Goal: Task Accomplishment & Management: Manage account settings

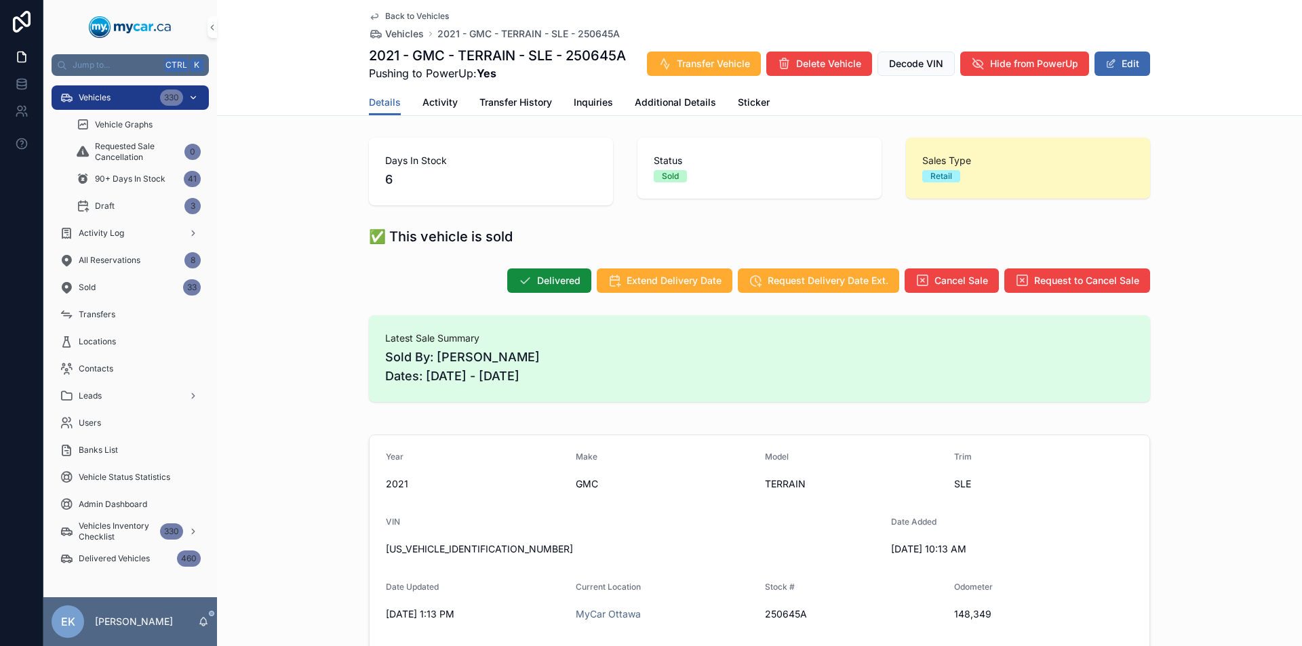
click at [140, 99] on div "Vehicles 330" at bounding box center [130, 98] width 141 height 22
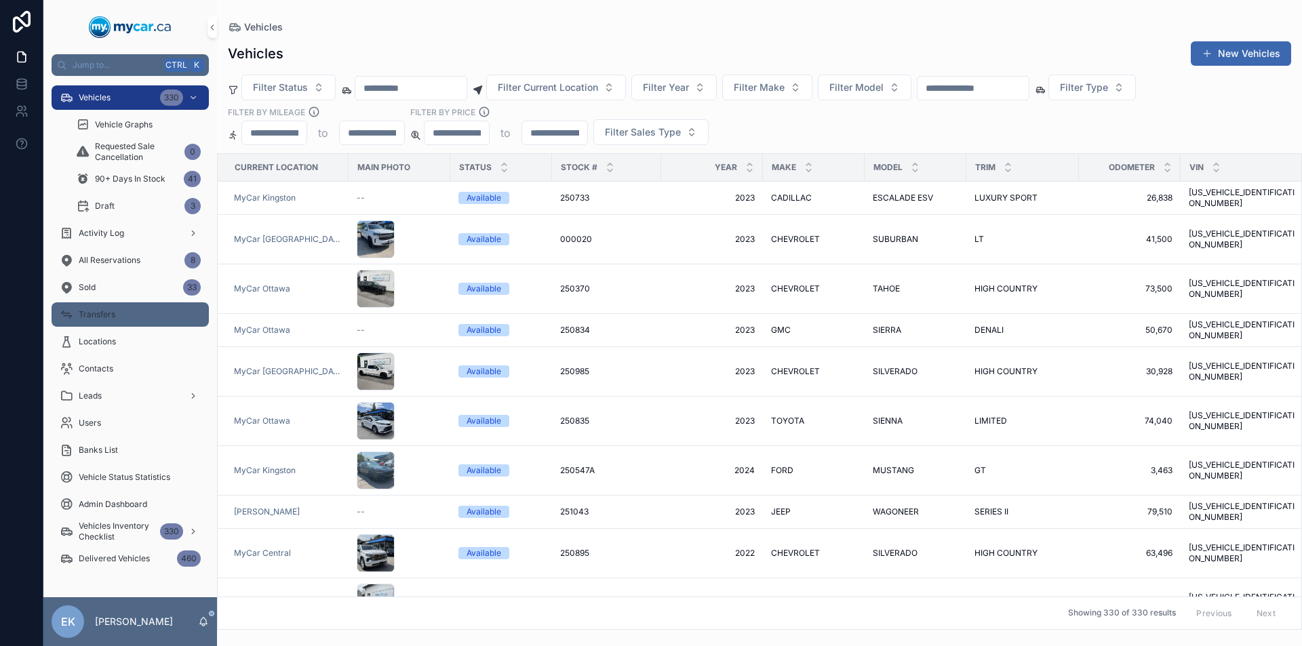
click at [129, 319] on div "Transfers" at bounding box center [130, 315] width 141 height 22
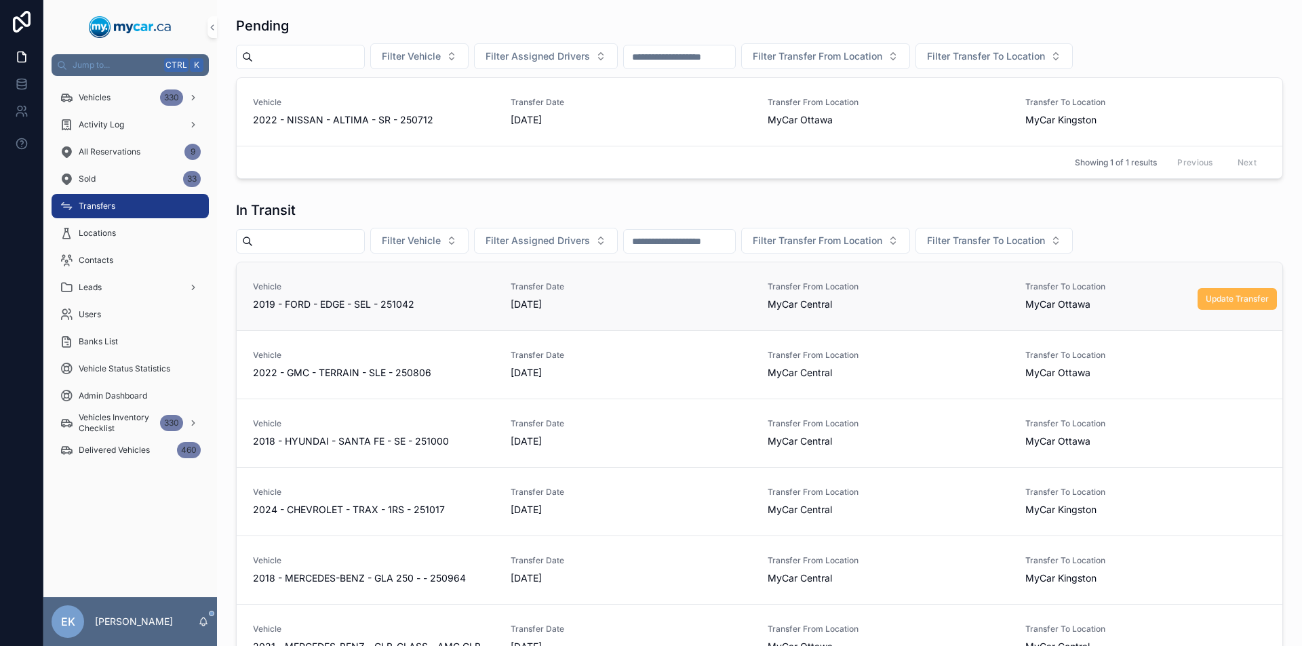
click at [1232, 298] on span "Update Transfer" at bounding box center [1236, 299] width 63 height 11
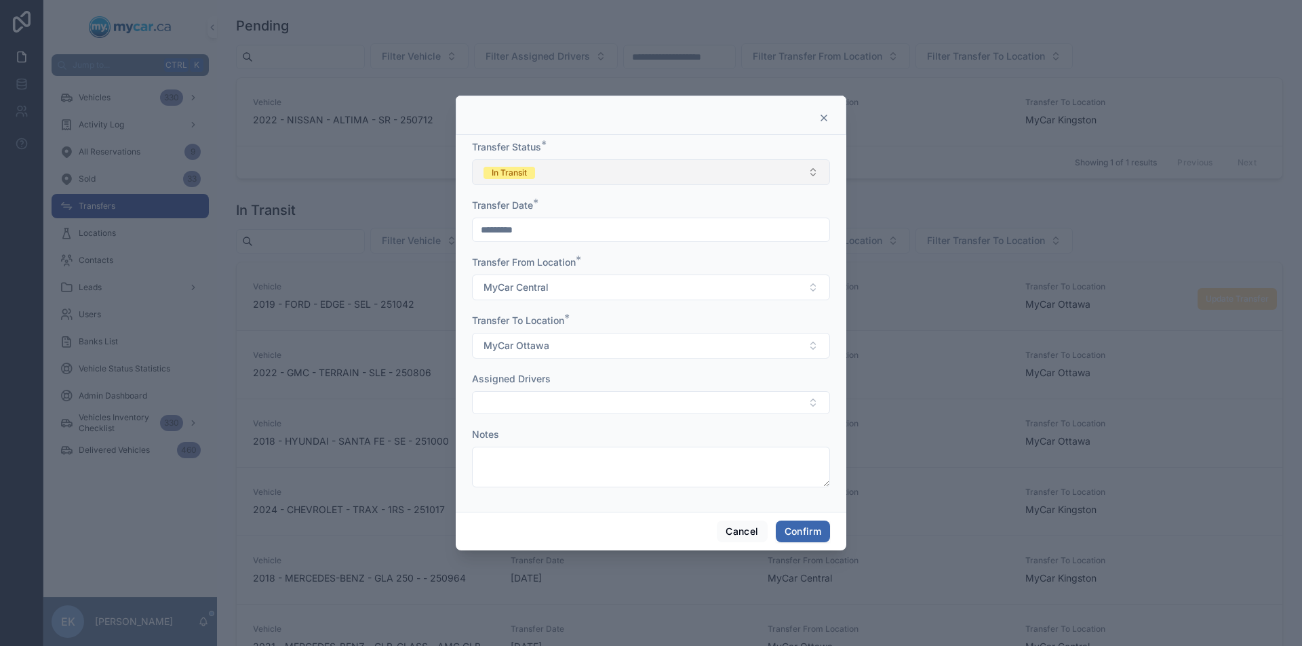
click at [664, 170] on button "In Transit" at bounding box center [651, 172] width 358 height 26
click at [538, 264] on span "Completed" at bounding box center [510, 267] width 58 height 12
click at [795, 530] on button "Confirm" at bounding box center [803, 532] width 54 height 22
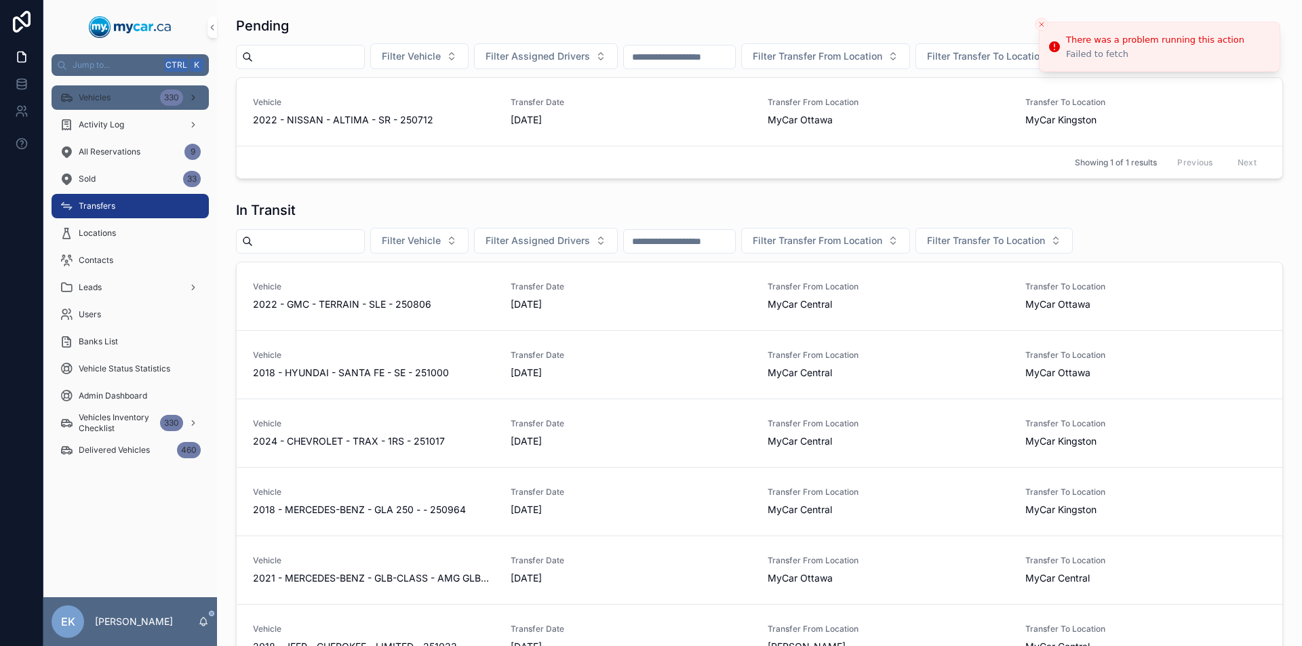
click at [132, 89] on div "Vehicles 330" at bounding box center [130, 98] width 141 height 22
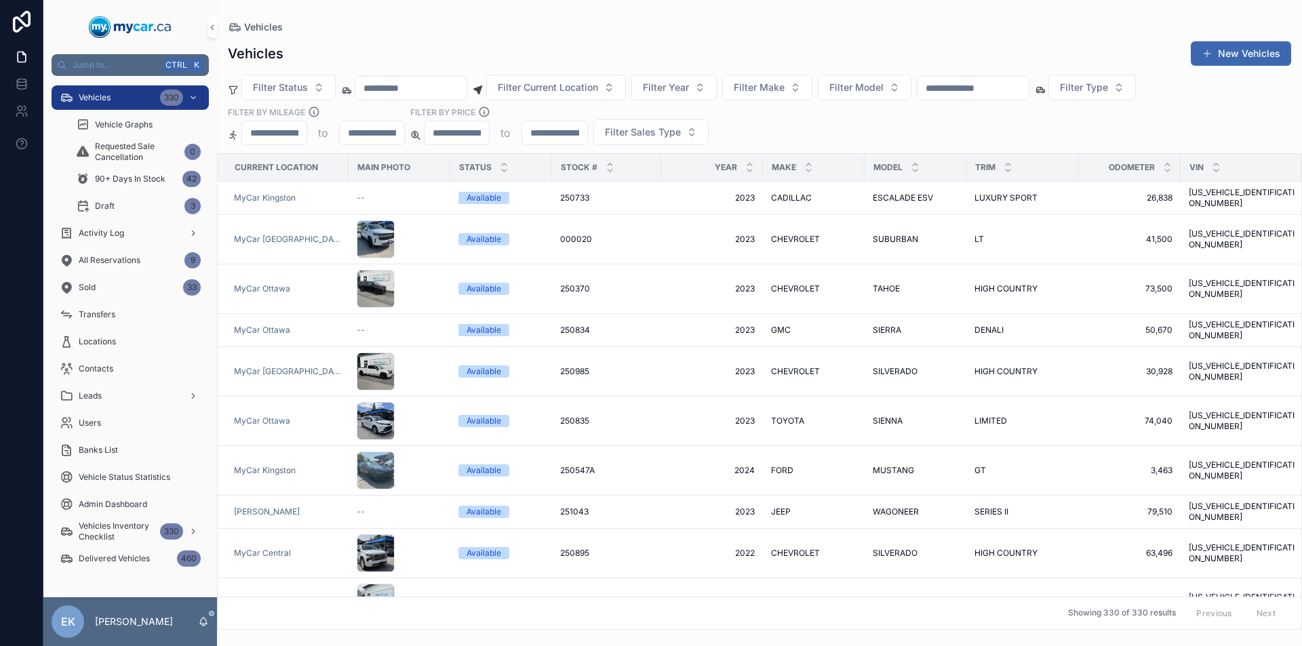
click at [982, 92] on input "scrollable content" at bounding box center [972, 88] width 111 height 19
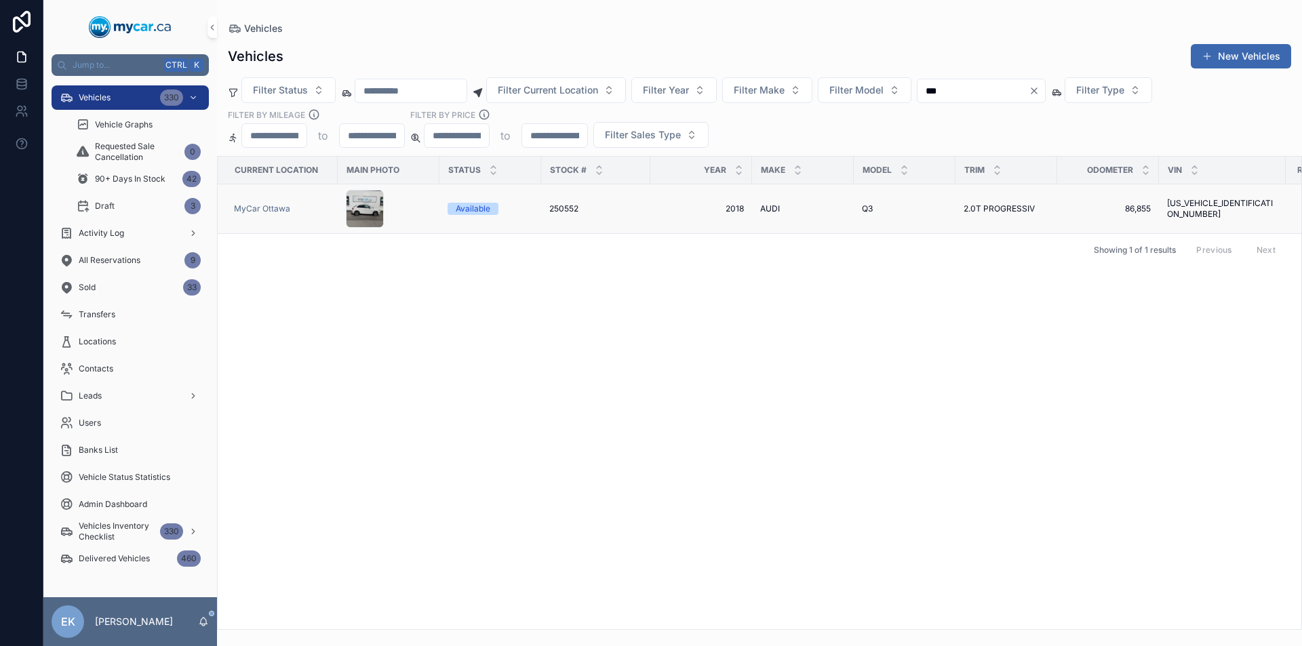
type input "***"
click at [864, 208] on span "Q3" at bounding box center [867, 208] width 11 height 11
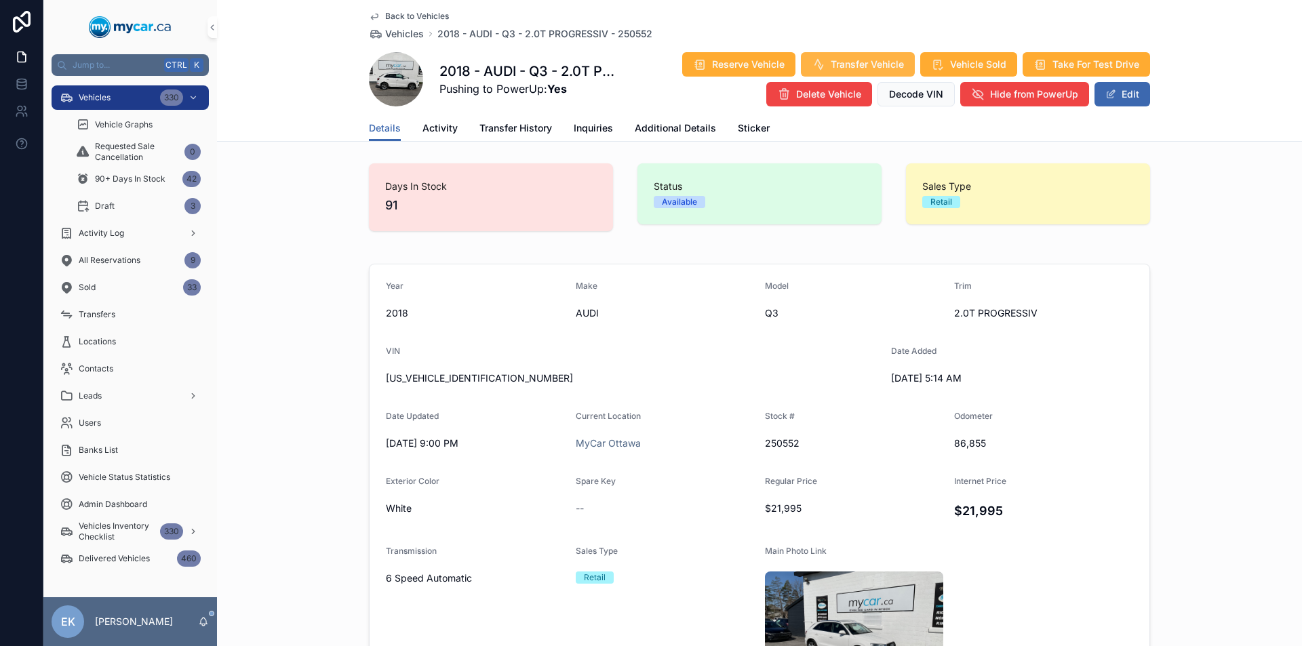
click at [843, 59] on span "Transfer Vehicle" at bounding box center [867, 65] width 73 height 14
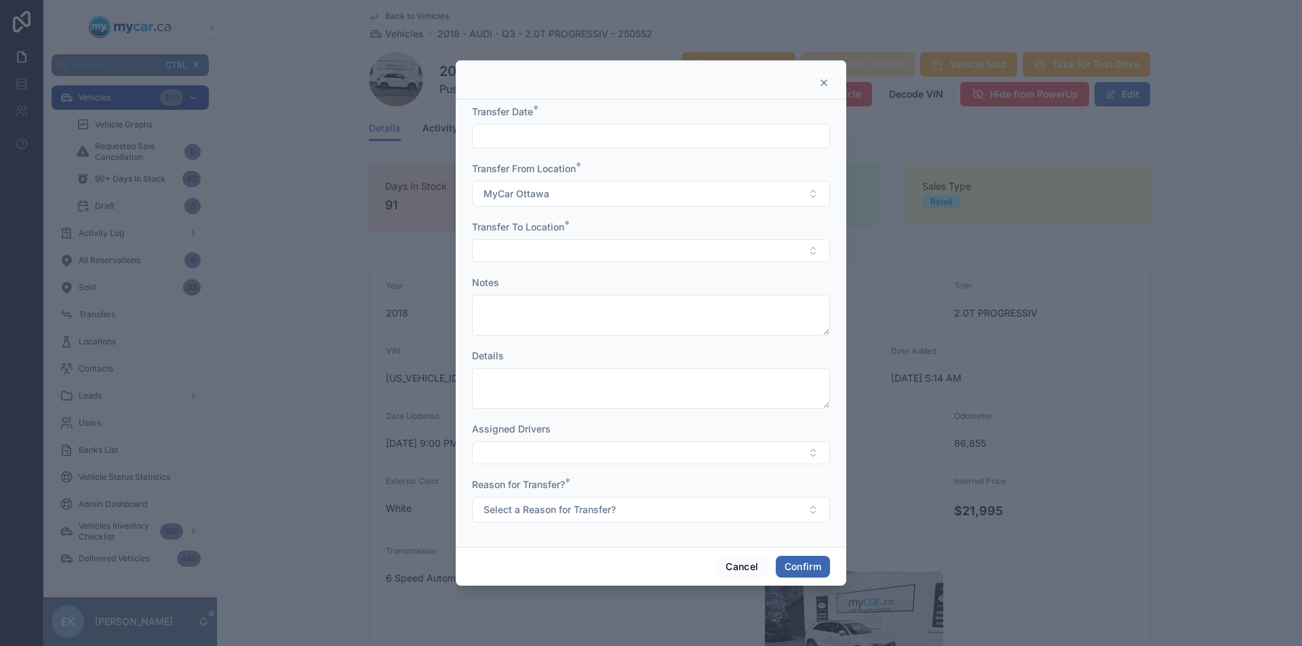
click at [742, 144] on input "text" at bounding box center [651, 136] width 357 height 19
click at [603, 311] on button "11" at bounding box center [602, 308] width 24 height 24
type input "*********"
click at [520, 252] on button "Select Button" at bounding box center [651, 250] width 358 height 23
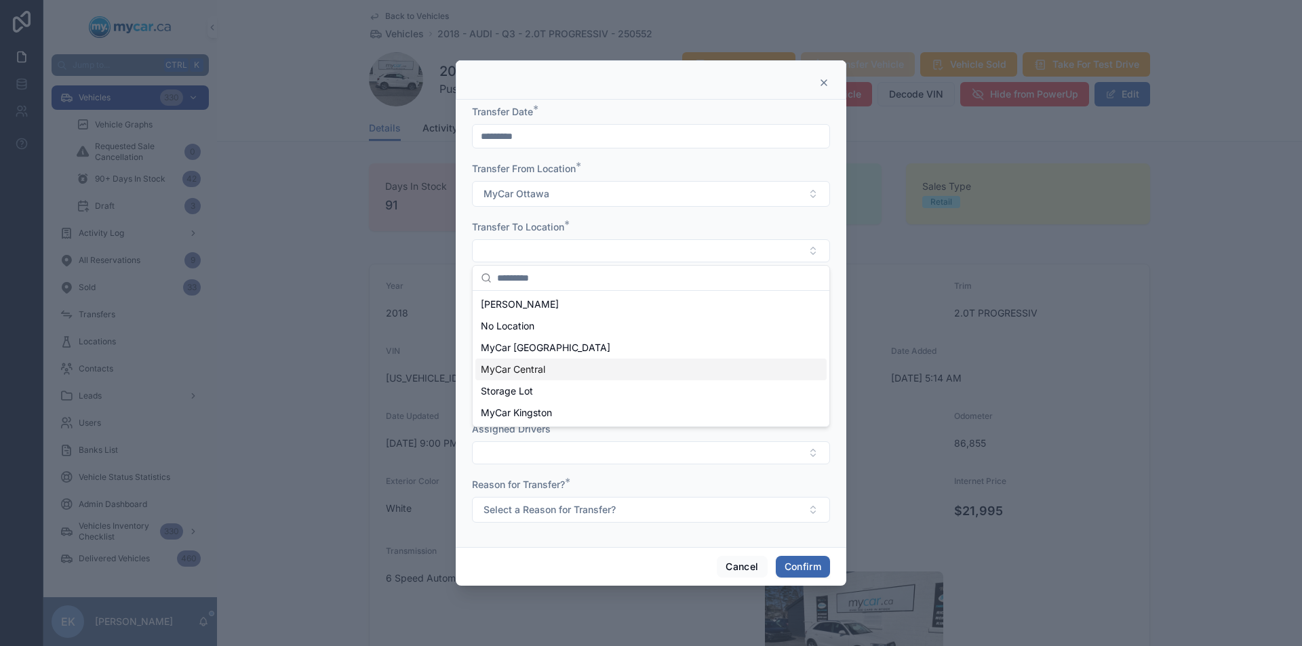
click at [535, 365] on span "MyCar Central" at bounding box center [513, 370] width 64 height 14
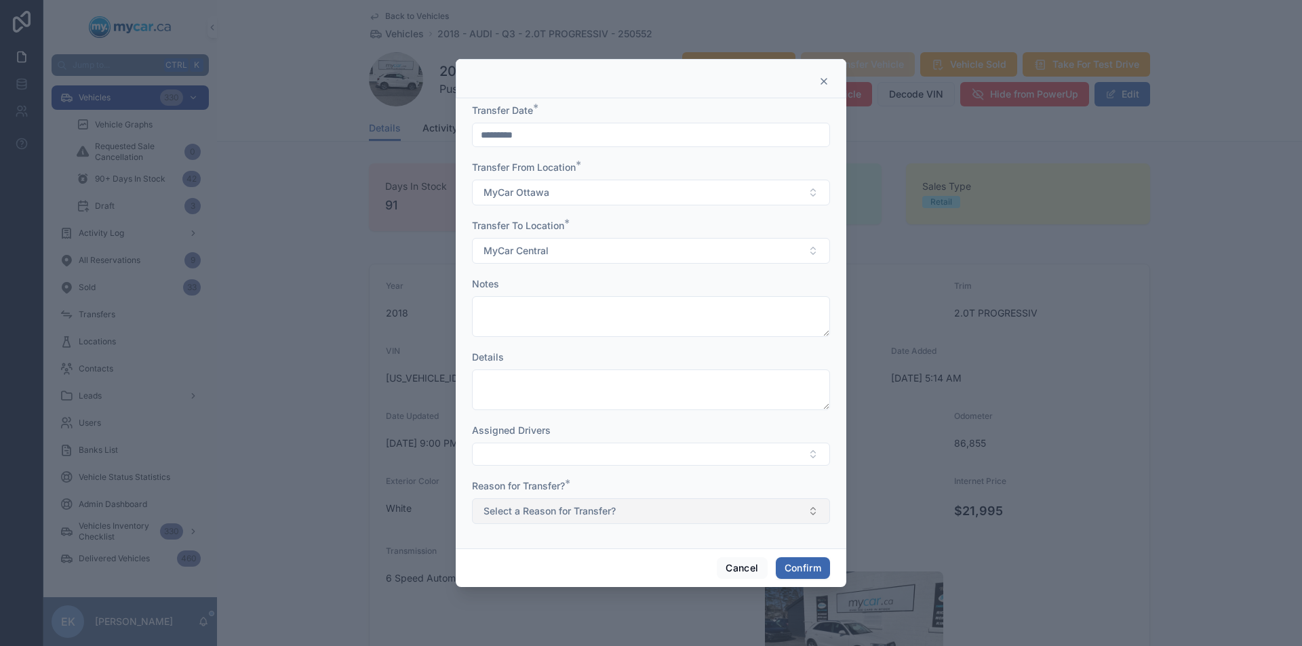
click at [812, 509] on button "Select a Reason for Transfer?" at bounding box center [651, 511] width 358 height 26
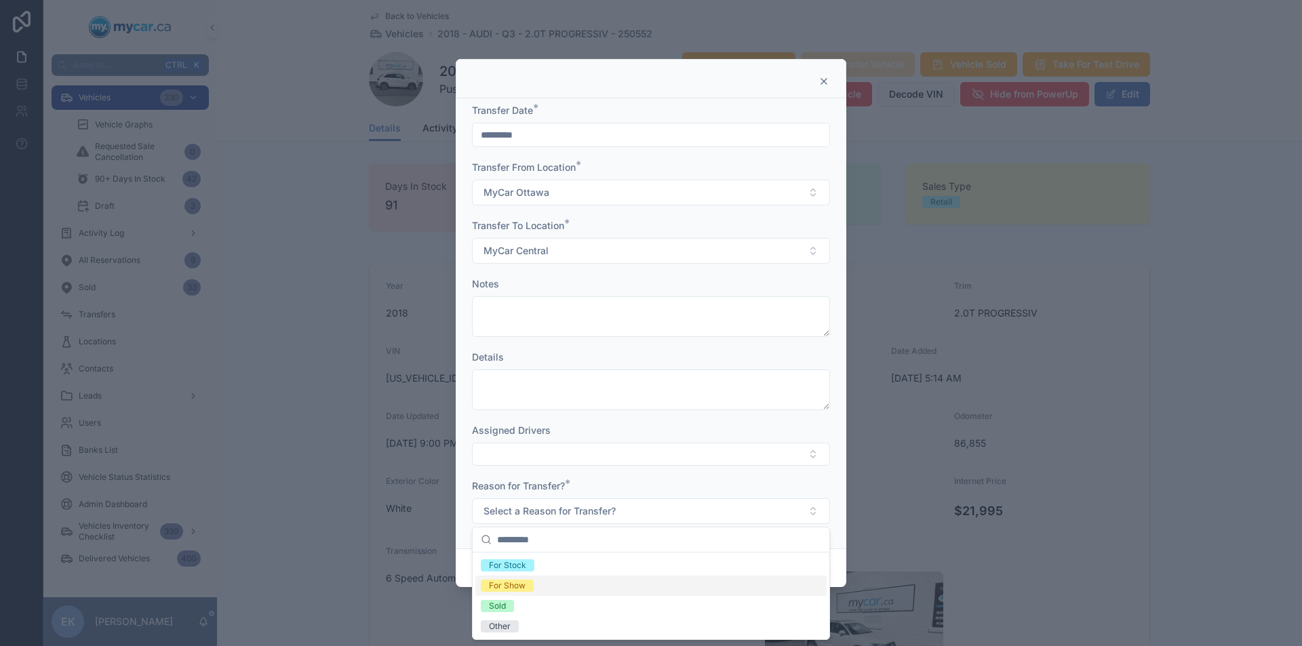
click at [517, 586] on div "For Show" at bounding box center [507, 586] width 37 height 12
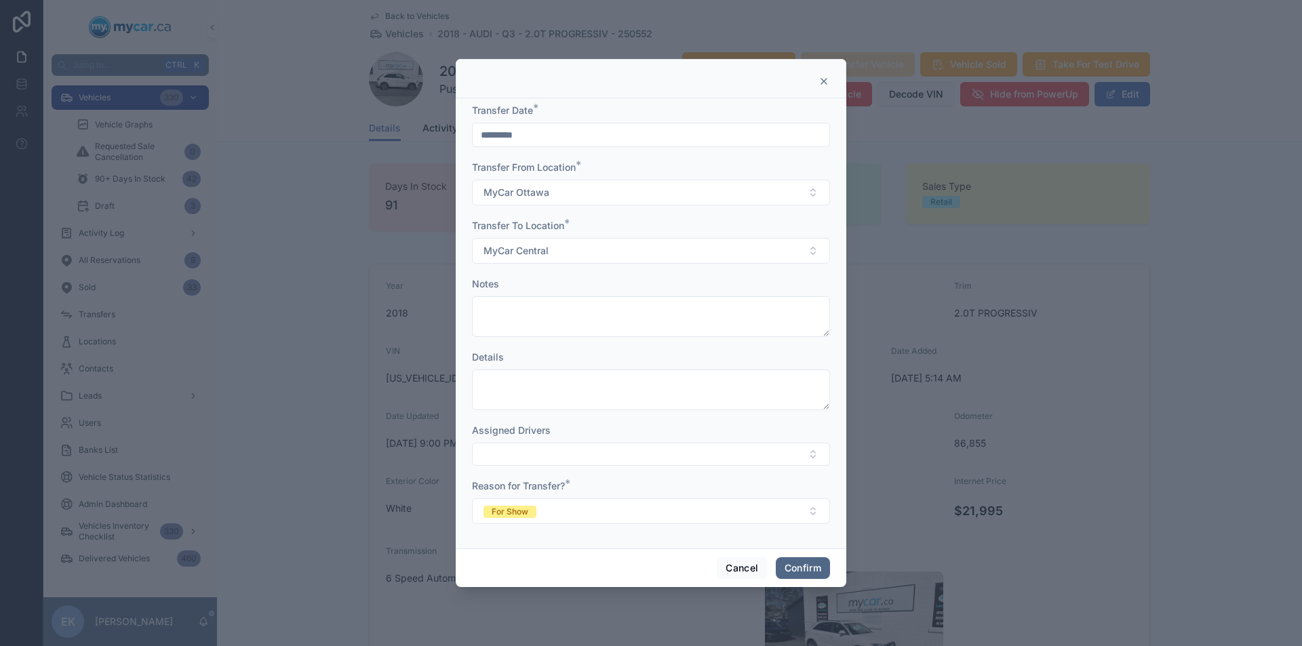
click at [813, 568] on button "Confirm" at bounding box center [803, 568] width 54 height 22
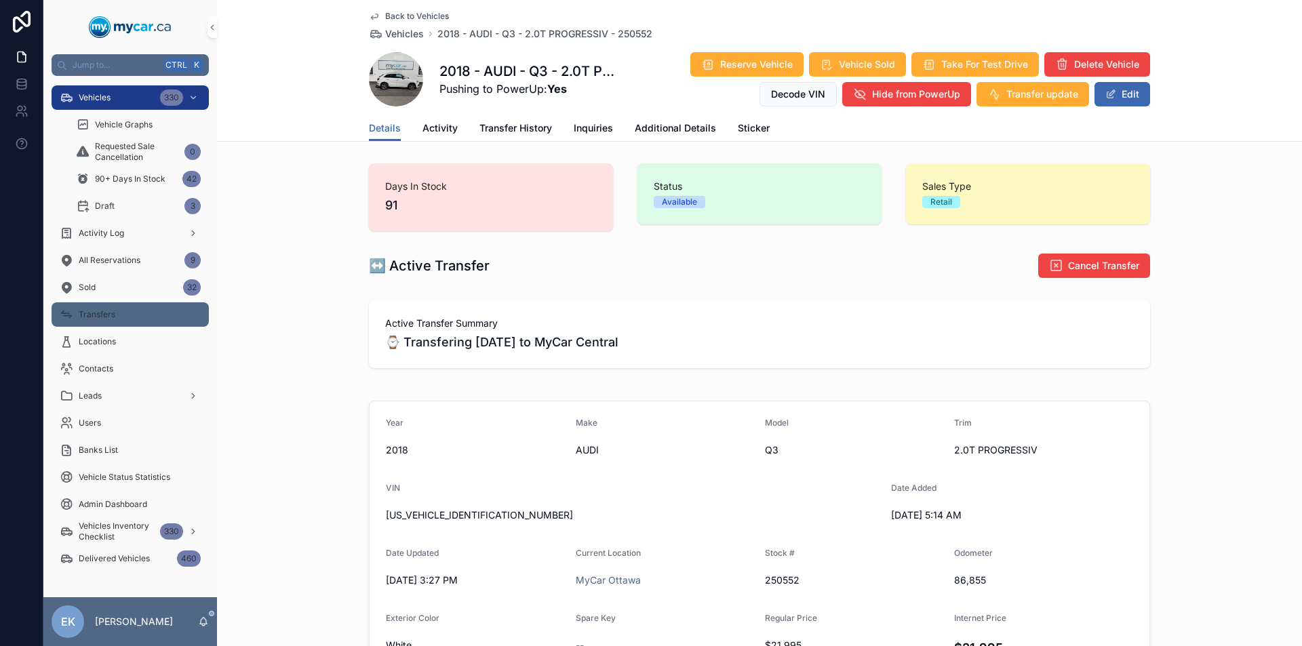
click at [111, 313] on span "Transfers" at bounding box center [97, 314] width 37 height 11
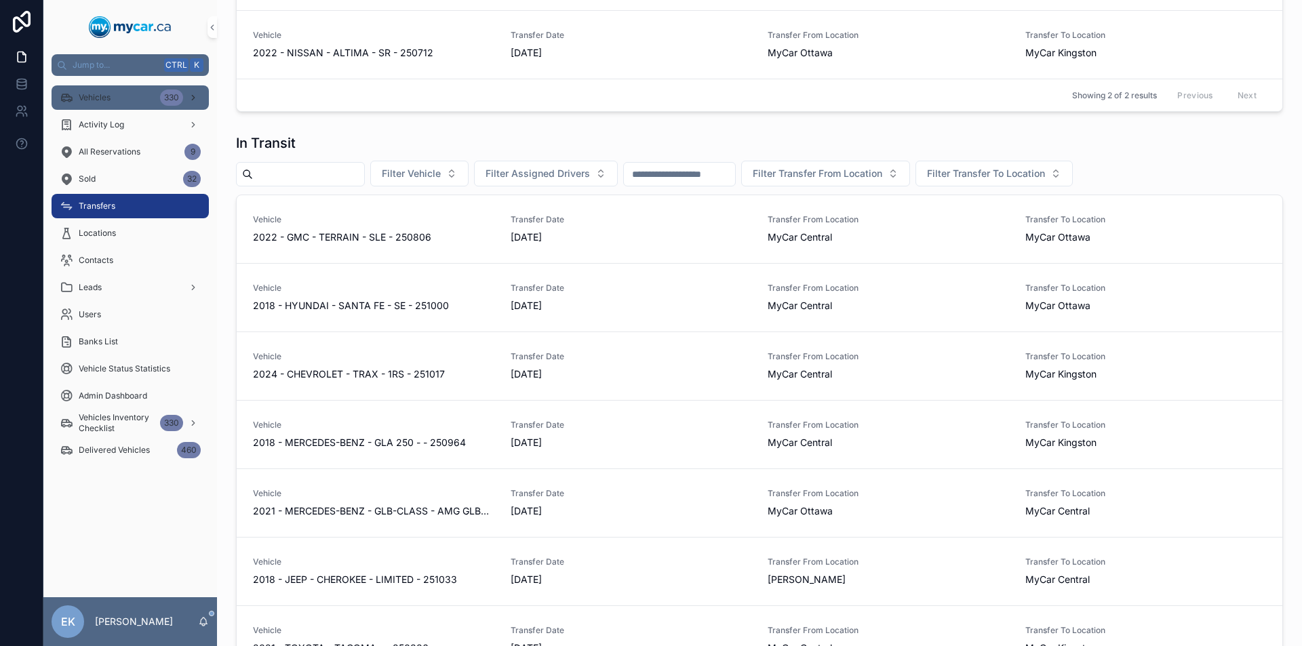
click at [134, 99] on div "Vehicles 330" at bounding box center [130, 98] width 141 height 22
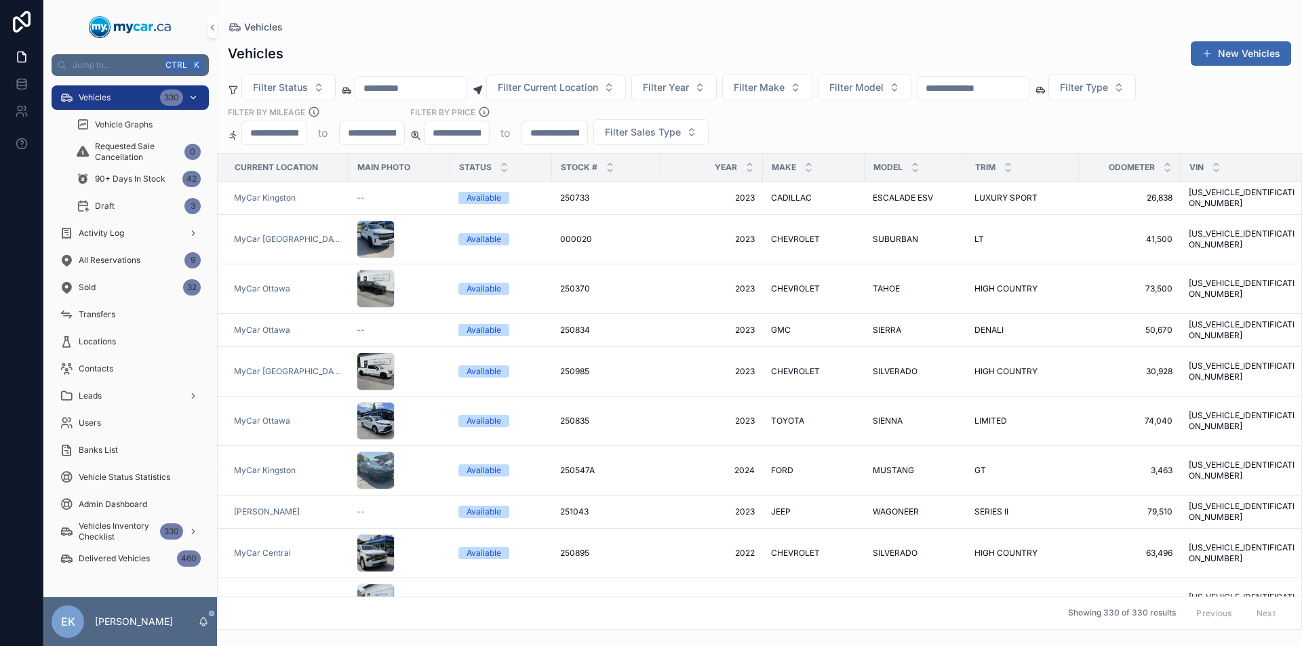
click at [179, 98] on div "330" at bounding box center [171, 97] width 23 height 16
click at [1014, 87] on input "scrollable content" at bounding box center [972, 88] width 111 height 19
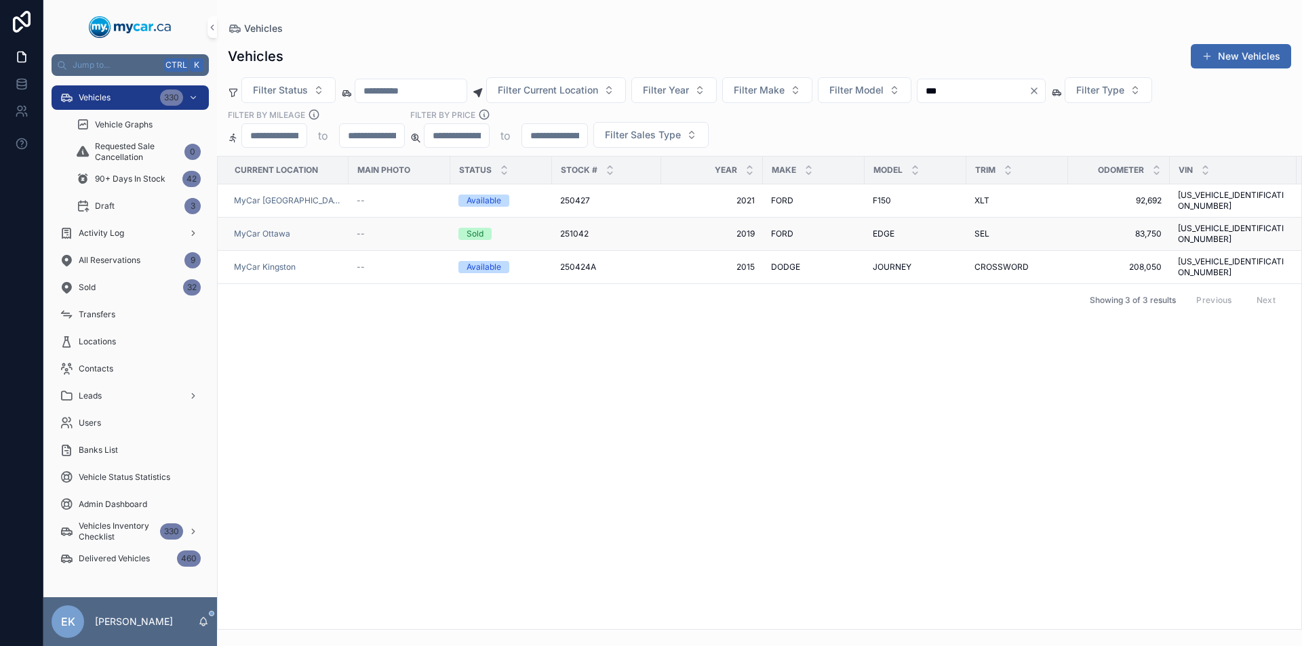
type input "***"
click at [771, 228] on span "FORD" at bounding box center [782, 233] width 22 height 11
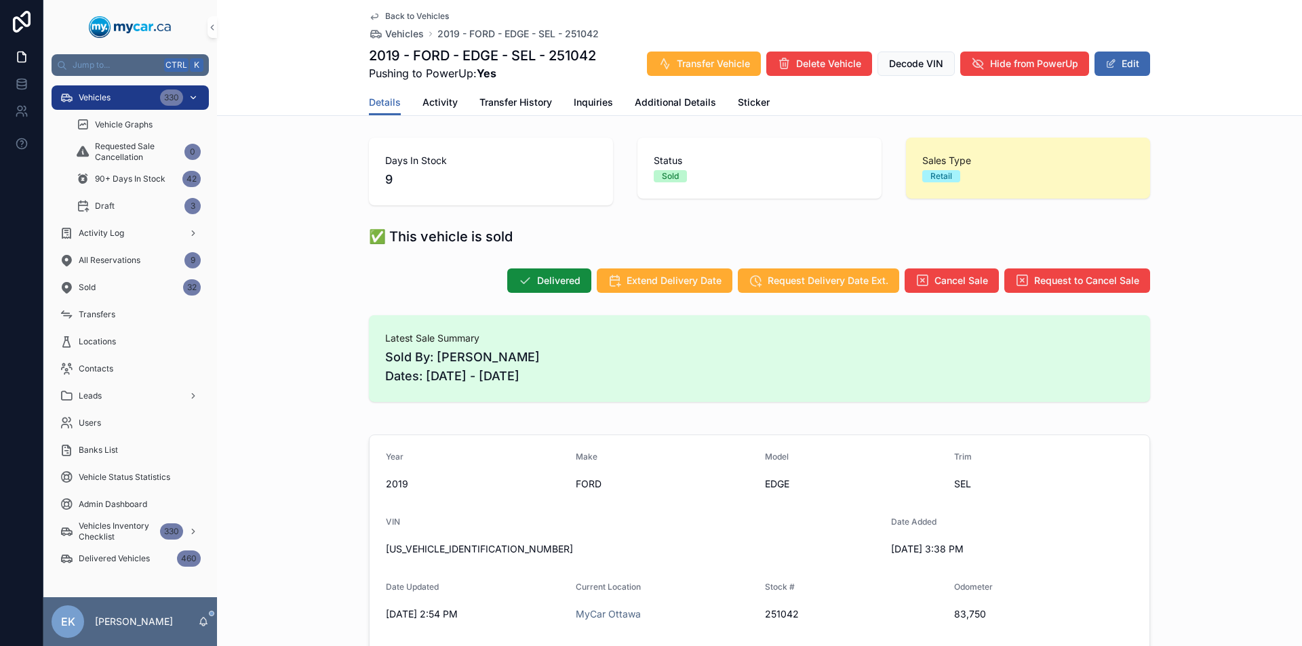
click at [117, 98] on div "Vehicles 330" at bounding box center [130, 98] width 141 height 22
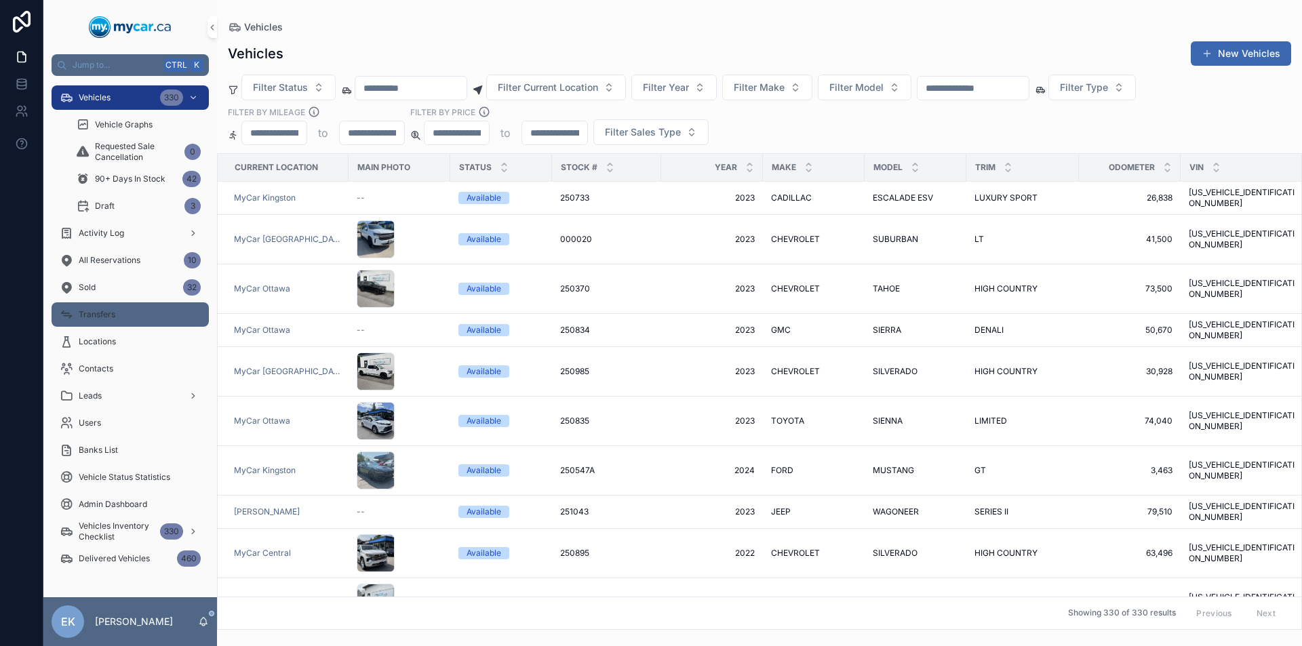
click at [94, 313] on span "Transfers" at bounding box center [97, 314] width 37 height 11
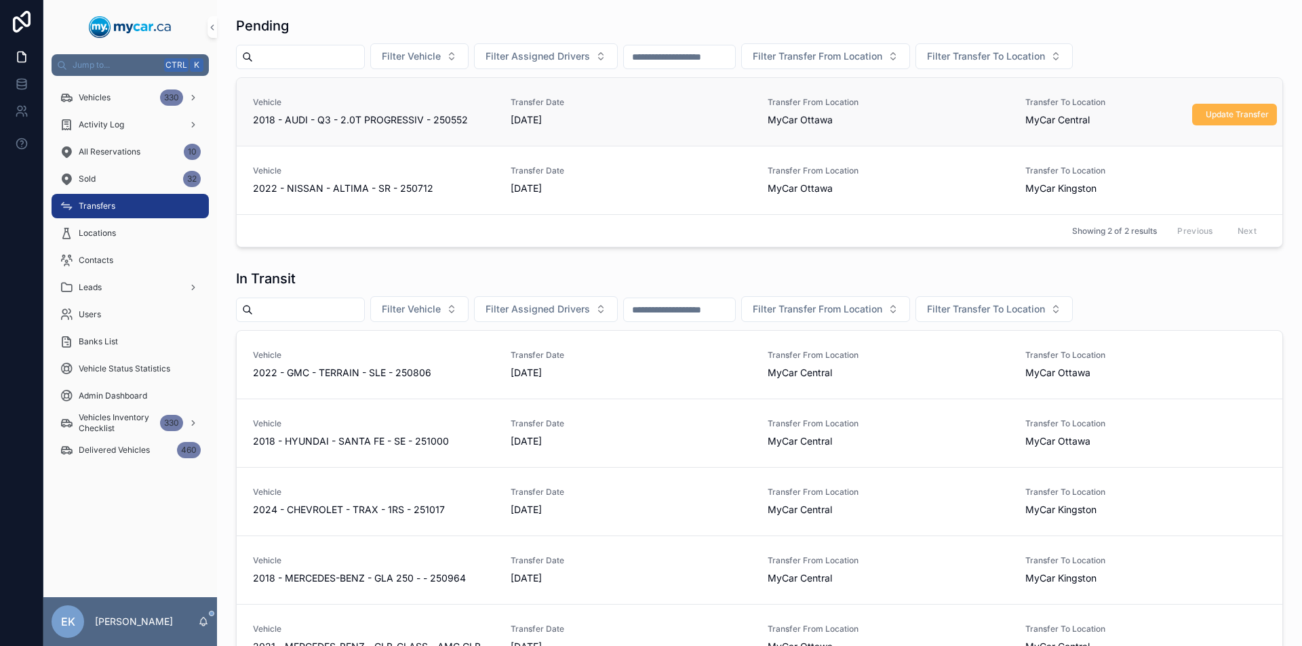
click at [1214, 112] on span "Update Transfer" at bounding box center [1236, 114] width 63 height 11
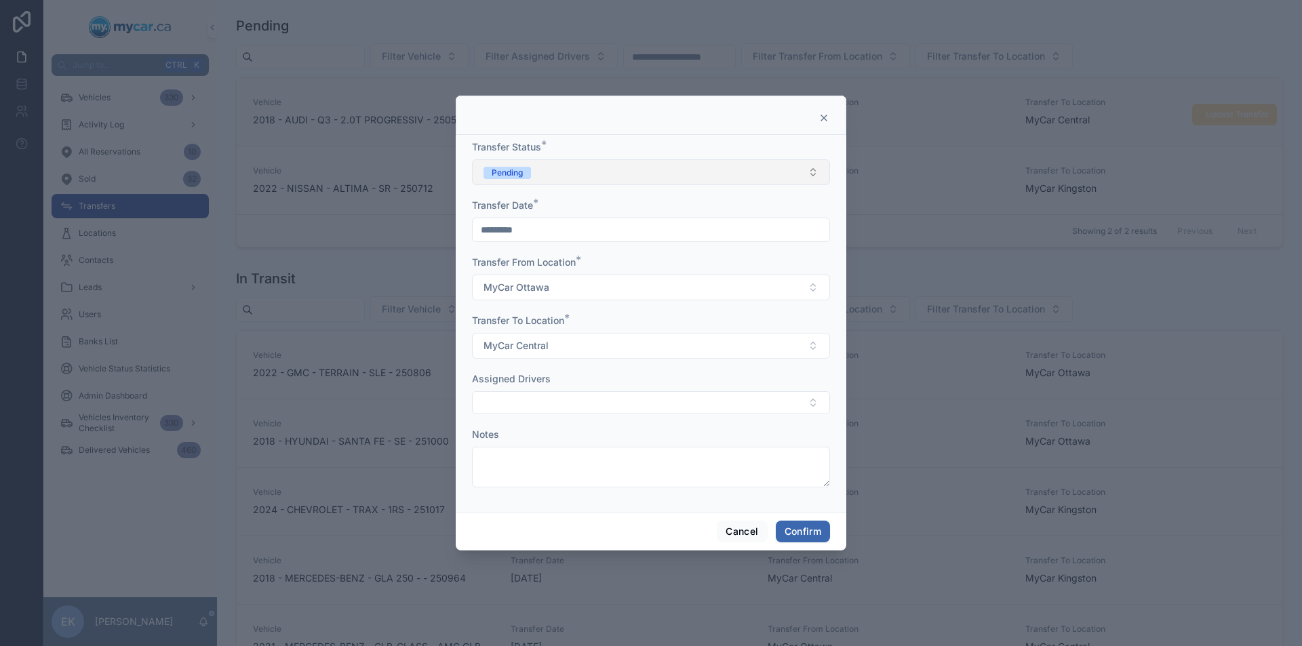
click at [813, 172] on button "Pending" at bounding box center [651, 172] width 358 height 26
click at [519, 243] on div "In Transit" at bounding box center [506, 247] width 35 height 12
click at [803, 531] on button "Confirm" at bounding box center [803, 532] width 54 height 22
